Goal: Task Accomplishment & Management: Manage account settings

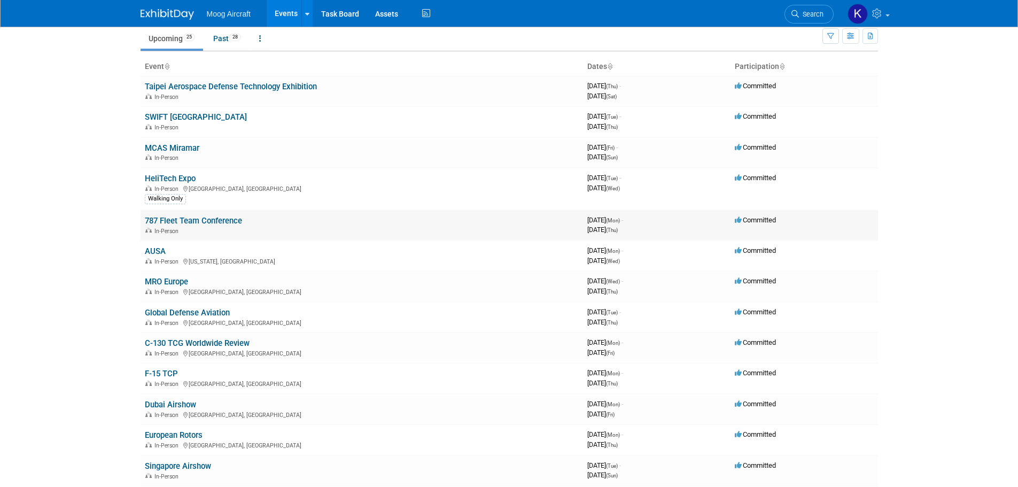
scroll to position [107, 0]
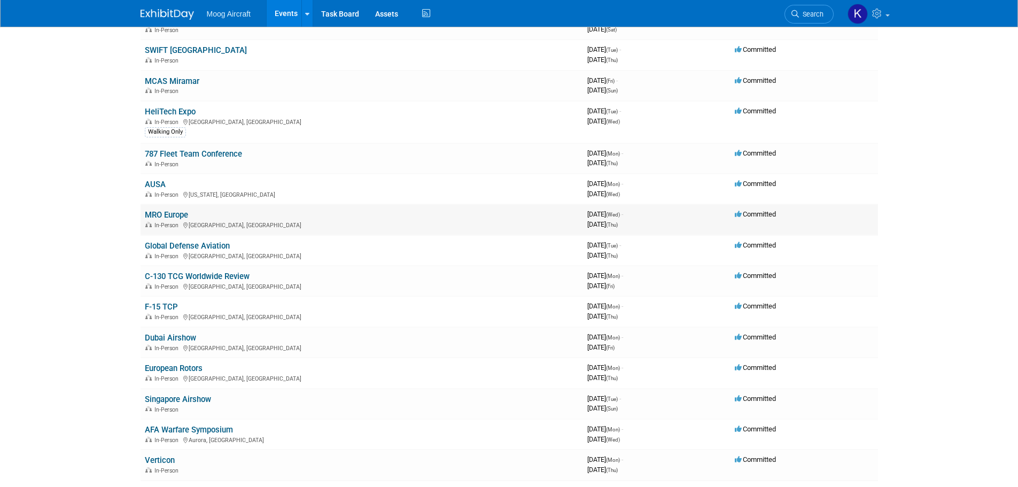
click at [176, 210] on link "MRO Europe" at bounding box center [166, 215] width 43 height 10
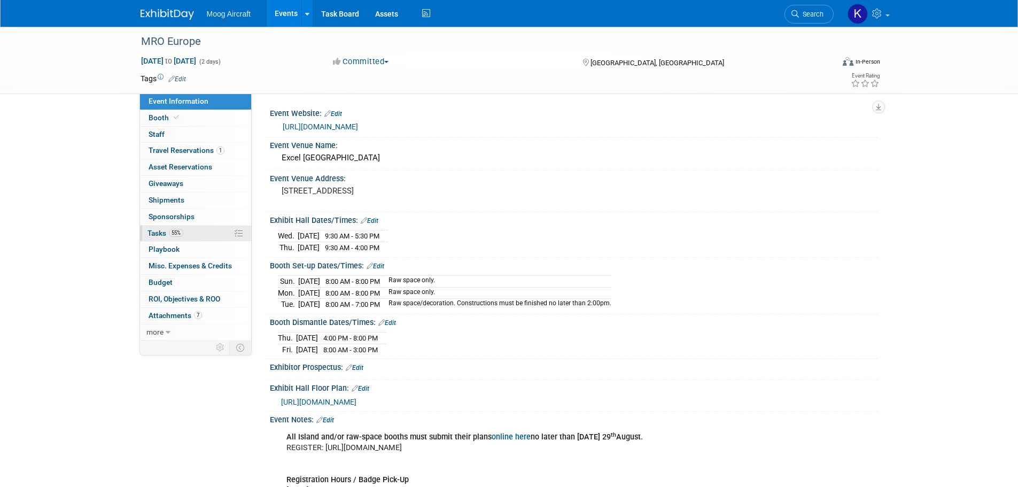
click at [165, 236] on span "Tasks 55%" at bounding box center [165, 233] width 36 height 9
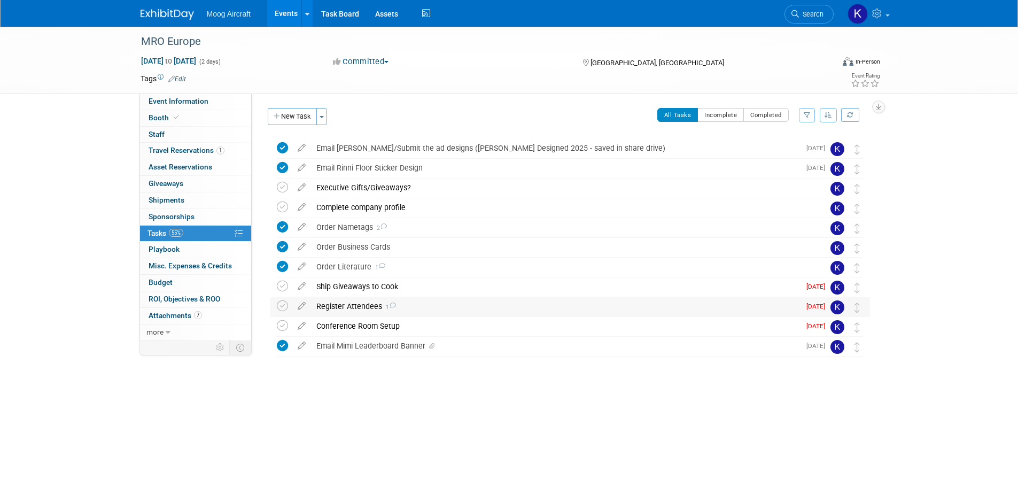
click at [345, 309] on div "Register Attendees 1" at bounding box center [555, 306] width 489 height 18
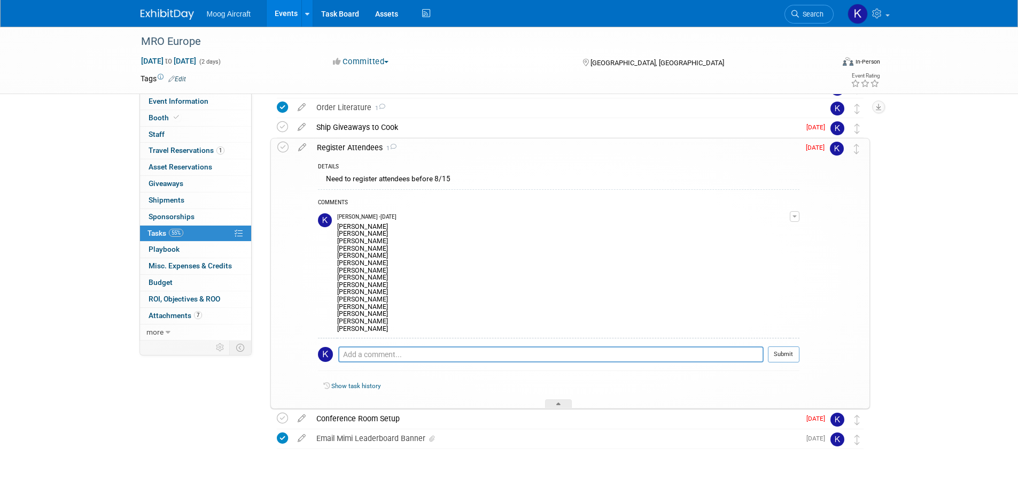
scroll to position [160, 0]
click at [168, 16] on img at bounding box center [167, 14] width 53 height 11
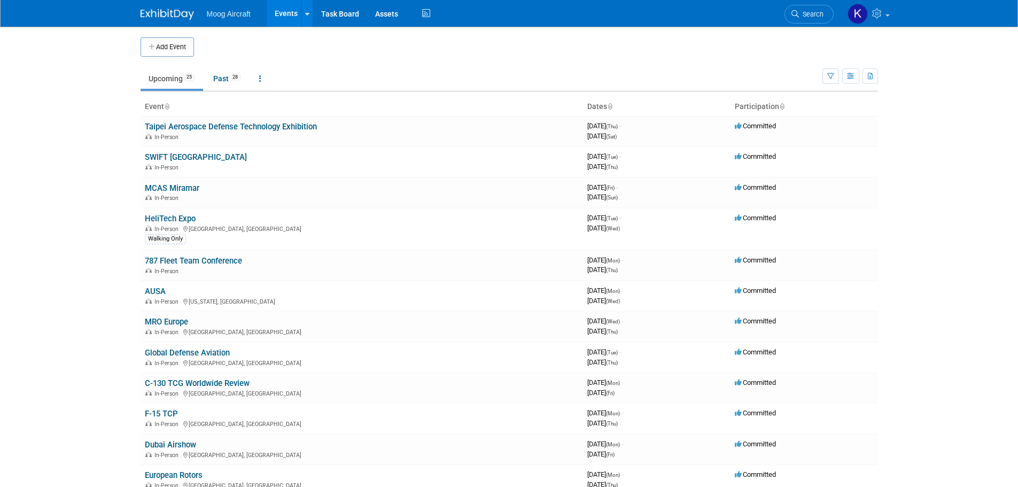
click at [966, 68] on body "Moog Aircraft Events Add Event Bulk Upload Events Shareable Event Boards Recent…" at bounding box center [509, 243] width 1018 height 487
